Goal: Find specific page/section: Find specific page/section

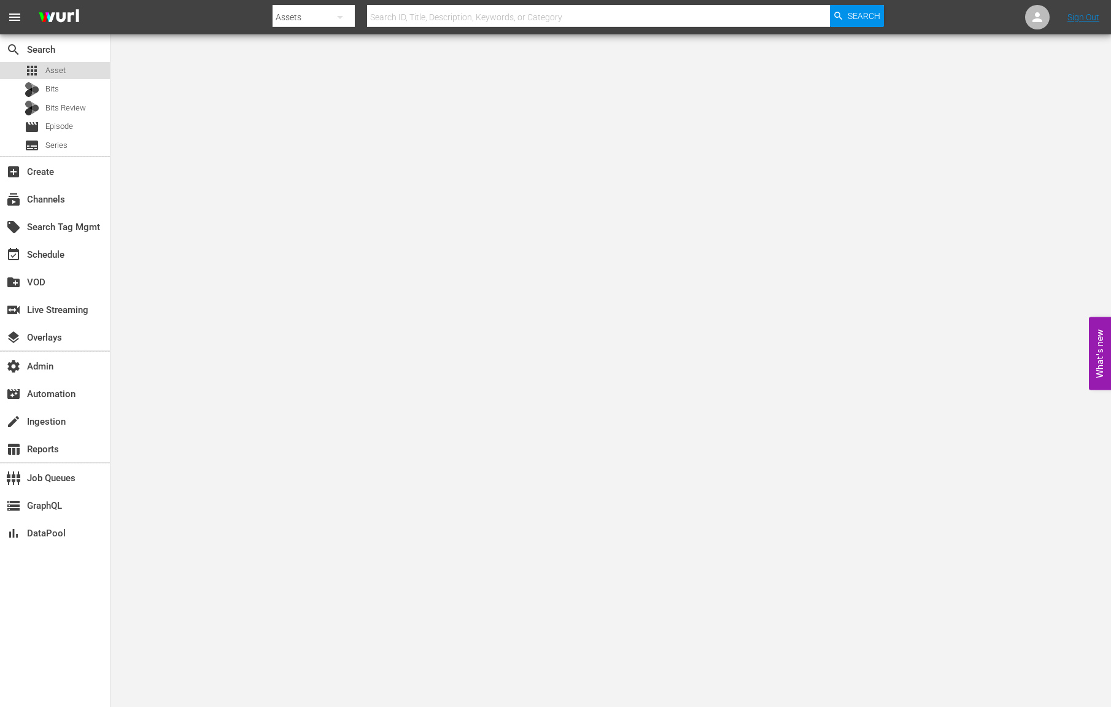
click at [69, 64] on div "apps Asset" at bounding box center [55, 70] width 110 height 17
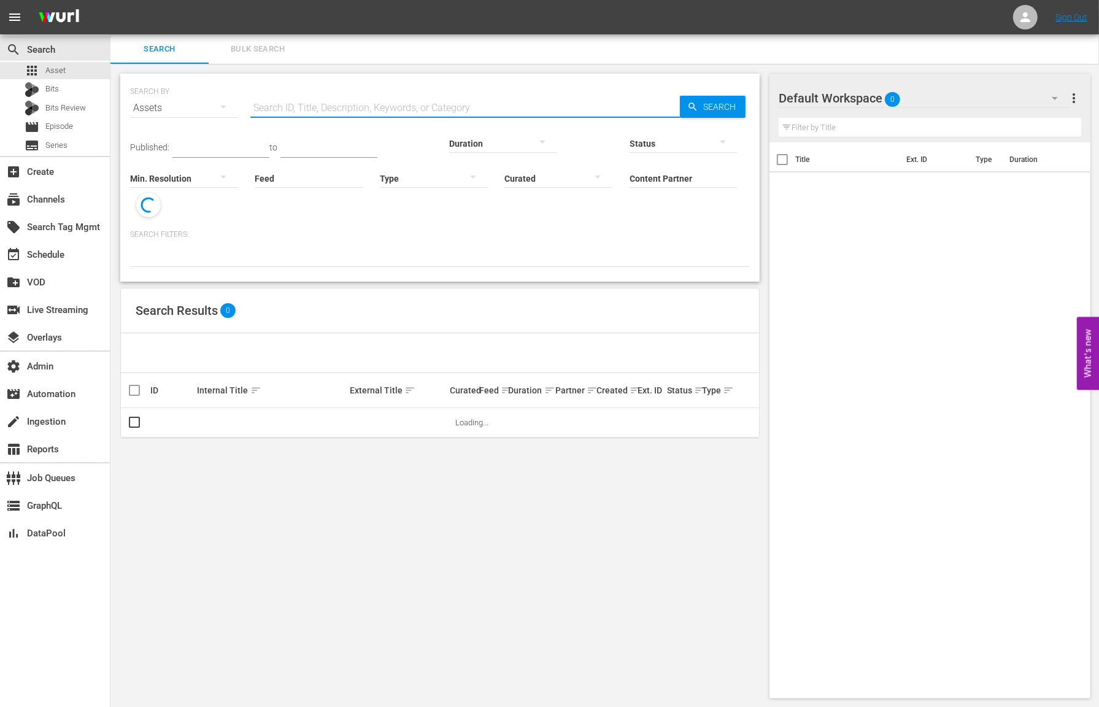
drag, startPoint x: 303, startPoint y: 103, endPoint x: 371, endPoint y: 110, distance: 69.1
click at [303, 103] on input "text" at bounding box center [465, 107] width 430 height 29
paste input "Todo Novelas"
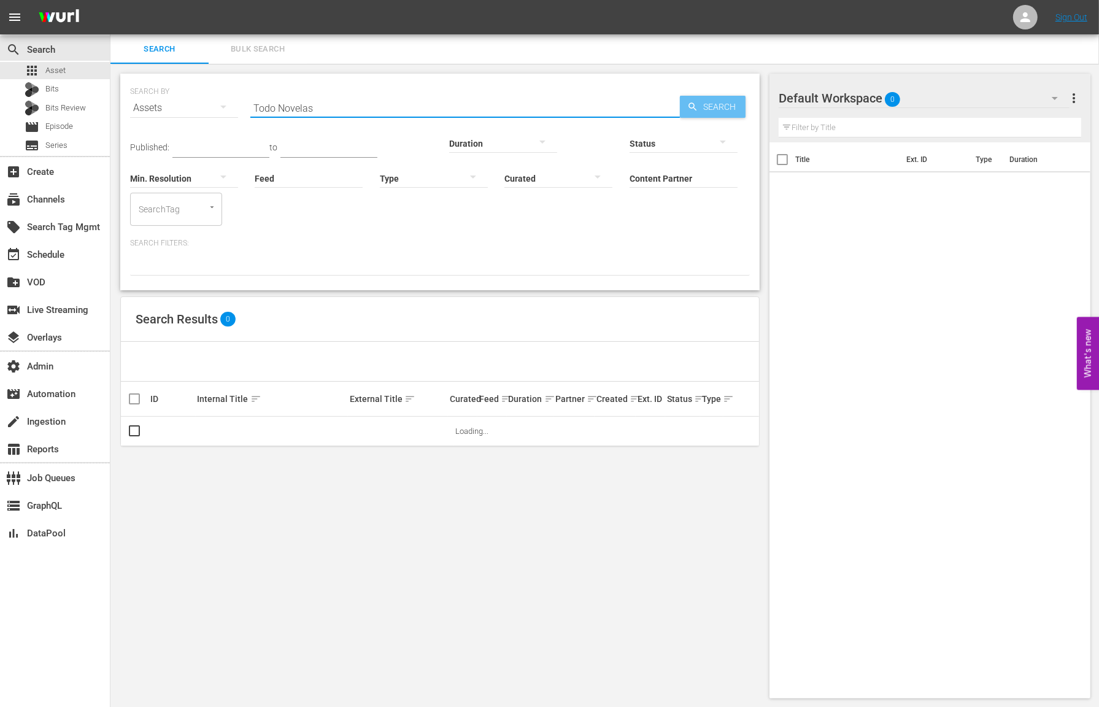
type input "Todo Novelas"
click at [709, 104] on span "Search" at bounding box center [721, 107] width 47 height 22
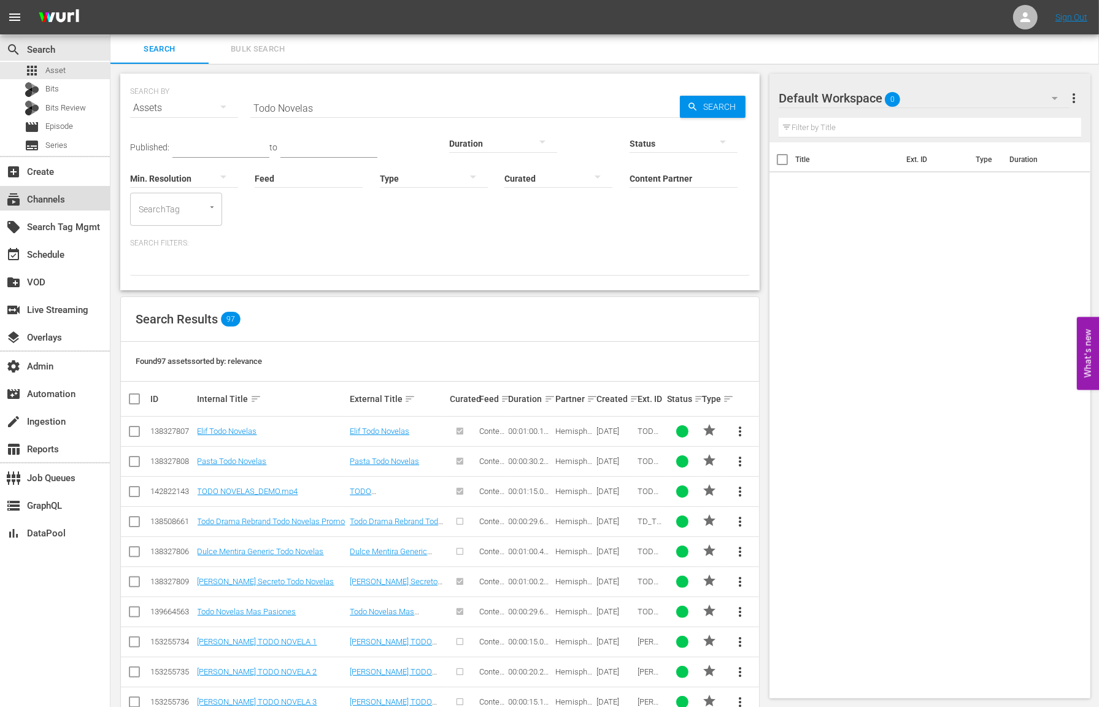
click at [68, 196] on div "subscriptions Channels" at bounding box center [34, 197] width 69 height 11
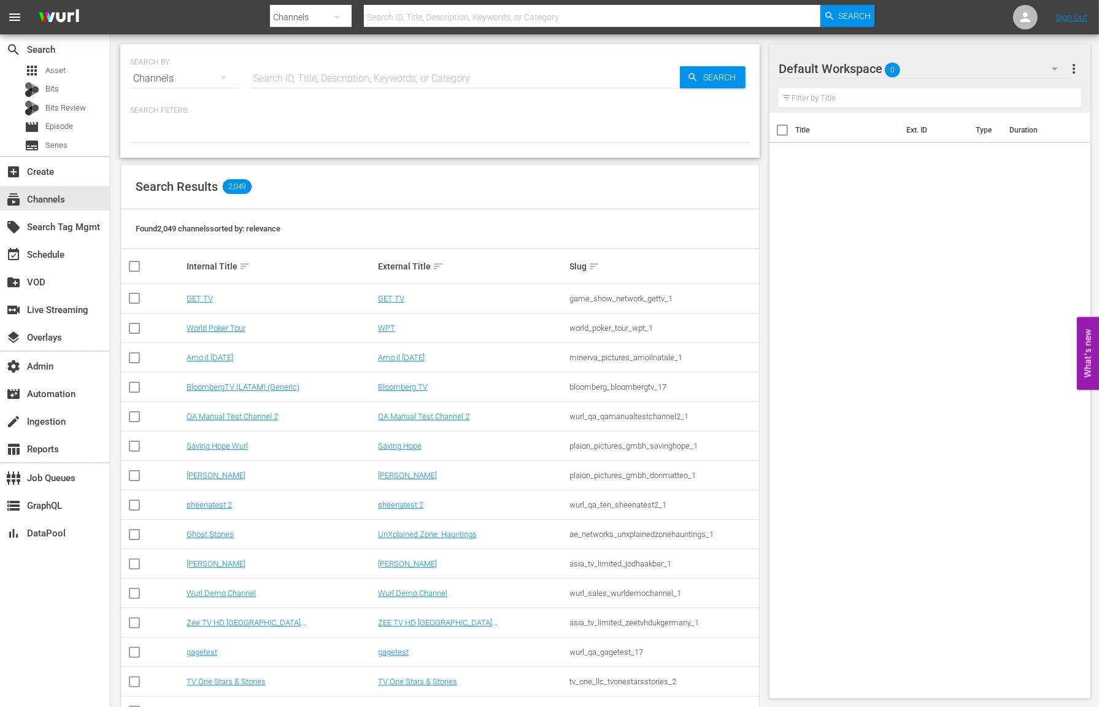
drag, startPoint x: 353, startPoint y: 74, endPoint x: 388, endPoint y: 77, distance: 34.6
click at [353, 73] on input "text" at bounding box center [465, 78] width 430 height 29
paste input "Todo Novelas"
type input "Todo Novelas"
click at [698, 75] on span "Search" at bounding box center [721, 77] width 47 height 22
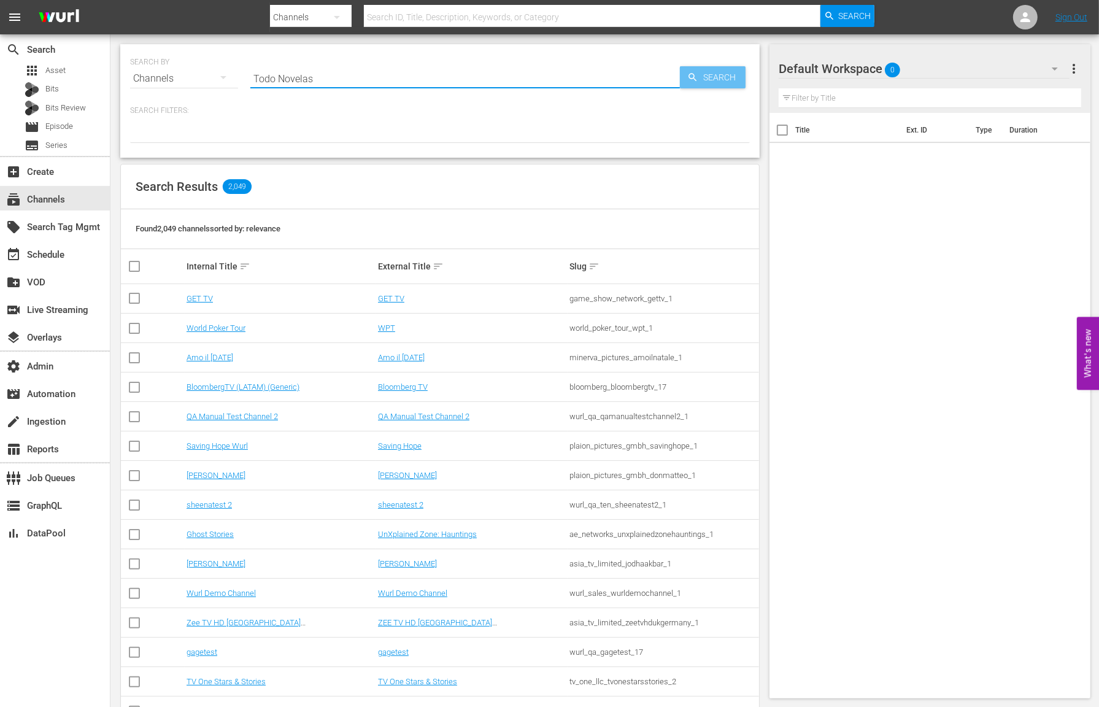
type input "Todo Novelas"
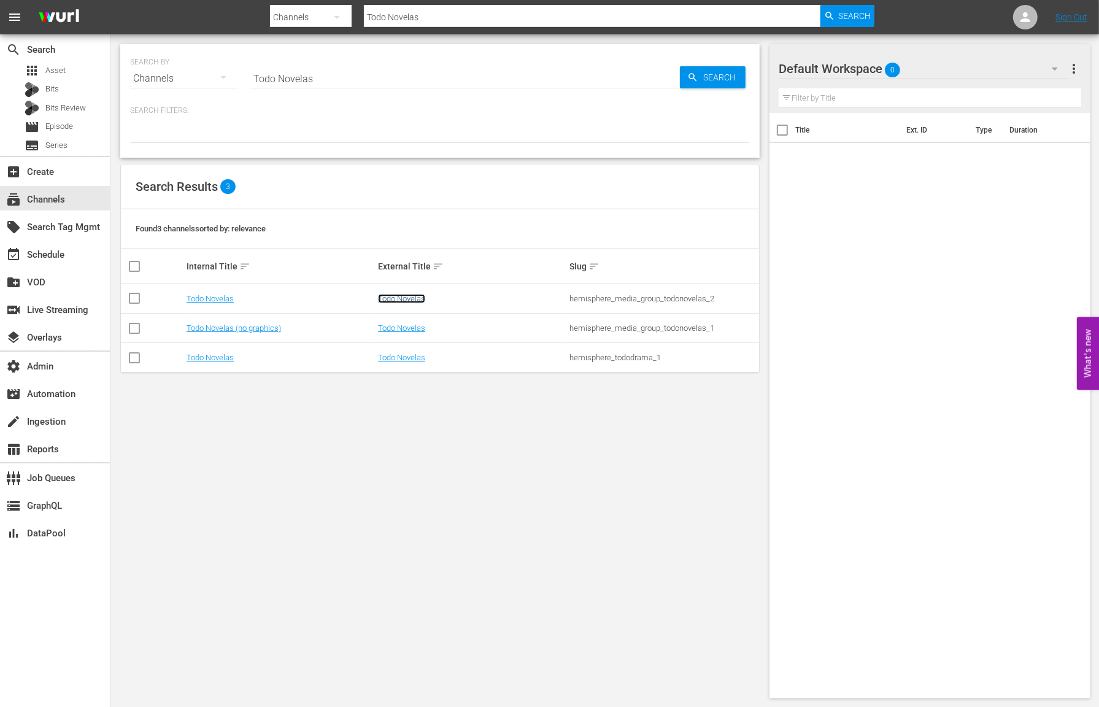
click at [395, 295] on link "Todo Novelas" at bounding box center [401, 298] width 47 height 9
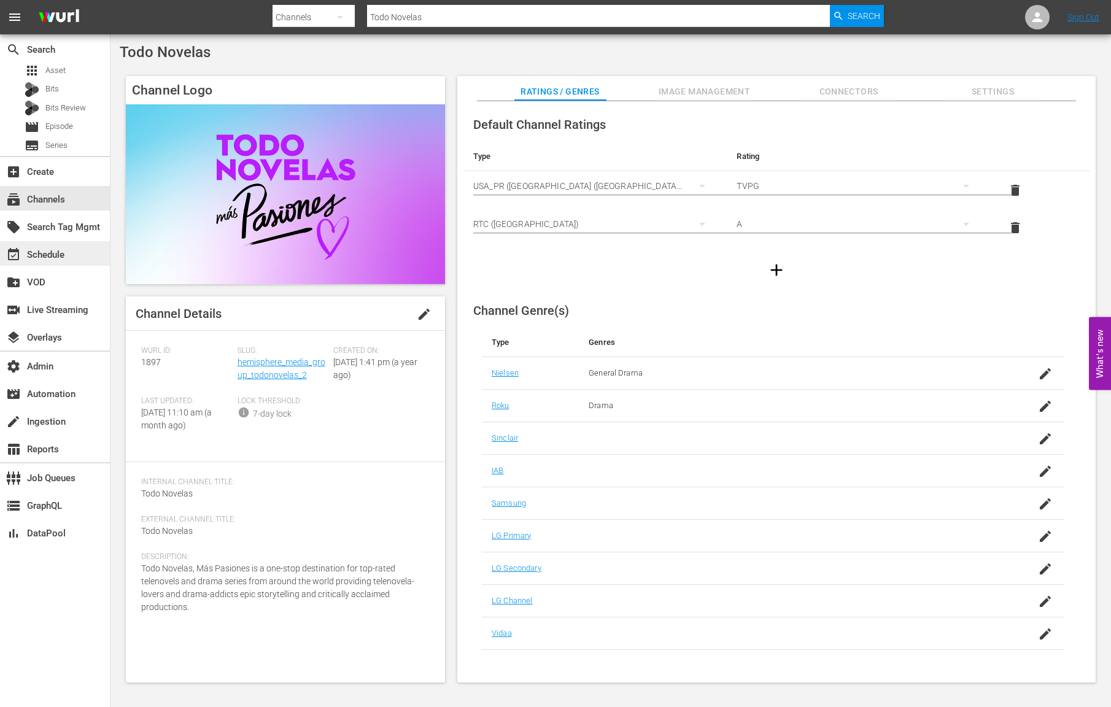
click at [53, 256] on div "event_available Schedule" at bounding box center [34, 252] width 69 height 11
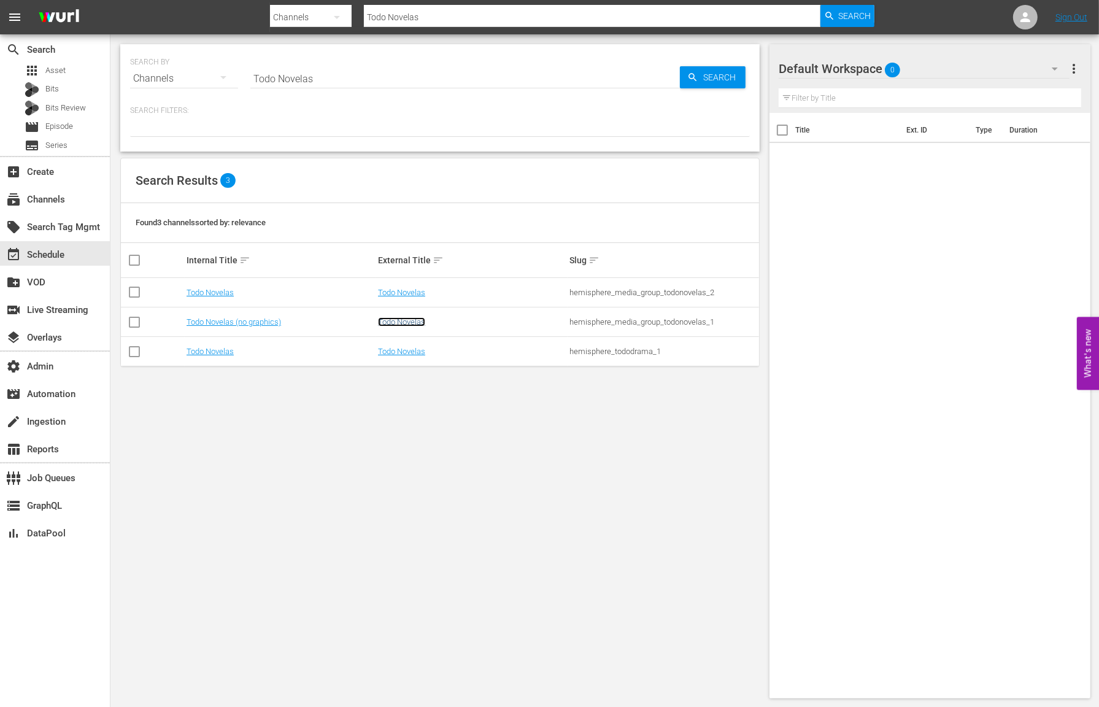
click at [390, 322] on link "Todo Novelas" at bounding box center [401, 321] width 47 height 9
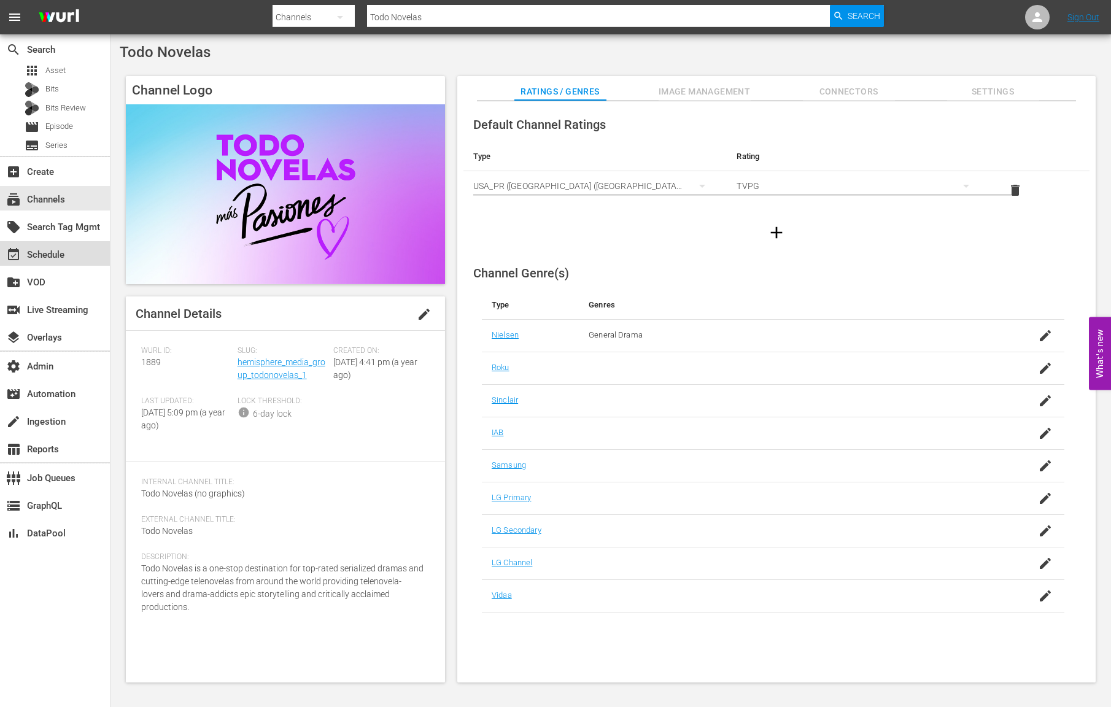
click at [53, 258] on div "event_available Schedule" at bounding box center [34, 252] width 69 height 11
click at [70, 201] on div "subscriptions Channels" at bounding box center [55, 198] width 110 height 25
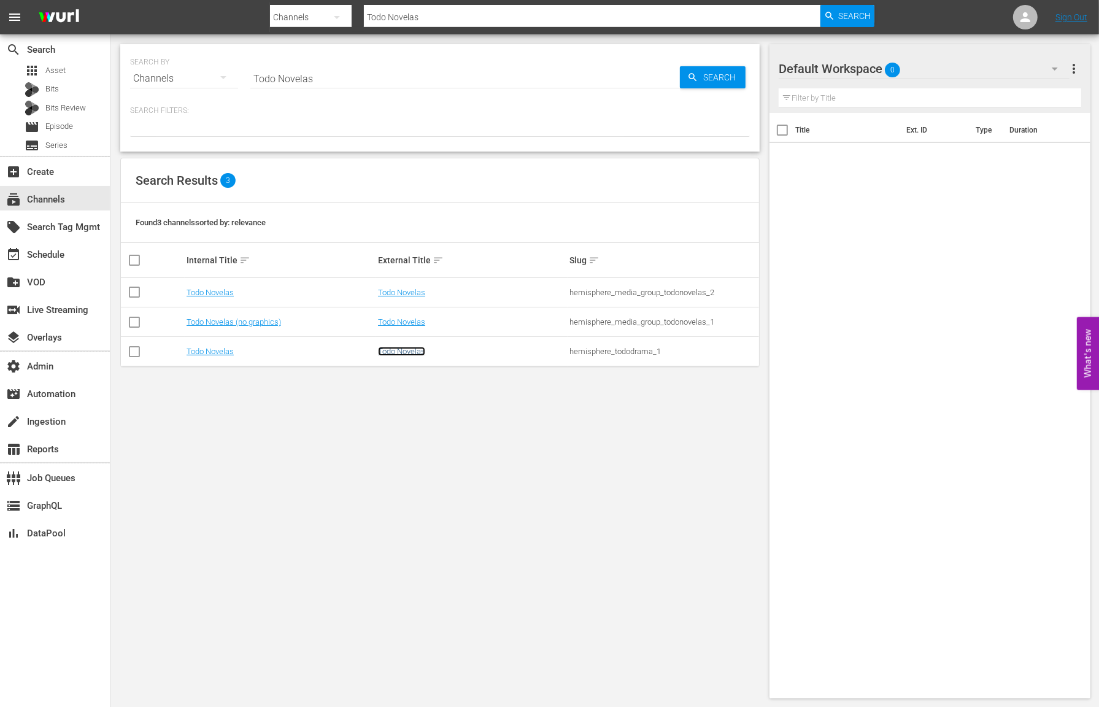
click at [412, 350] on link "Todo Novelas" at bounding box center [401, 351] width 47 height 9
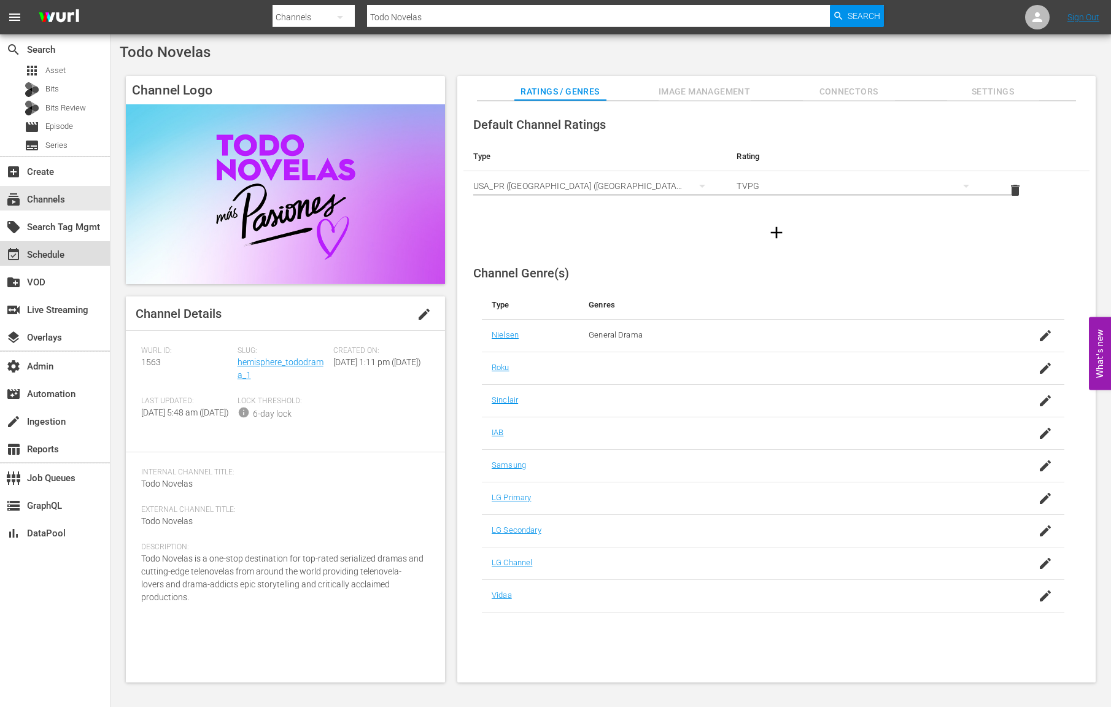
click at [71, 258] on div "event_available Schedule" at bounding box center [55, 253] width 110 height 25
